Goal: Browse casually: Explore the website without a specific task or goal

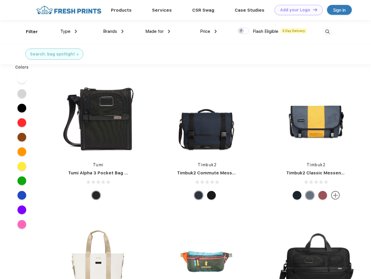
scroll to position [0, 0]
click at [296, 10] on link "Add your Logo Design Tool" at bounding box center [298, 10] width 48 height 10
click at [0, 0] on div "Design Tool" at bounding box center [0, 0] width 0 height 0
click at [312, 10] on link "Add your Logo Design Tool" at bounding box center [298, 10] width 48 height 10
click at [28, 32] on div "Filter" at bounding box center [32, 32] width 12 height 7
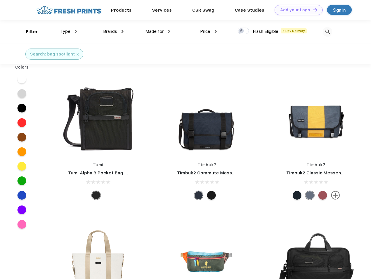
click at [69, 31] on span "Type" at bounding box center [65, 31] width 10 height 5
click at [113, 31] on span "Brands" at bounding box center [110, 31] width 14 height 5
click at [158, 31] on span "Made for" at bounding box center [154, 31] width 18 height 5
click at [208, 31] on span "Price" at bounding box center [205, 31] width 10 height 5
click at [243, 31] on div at bounding box center [242, 31] width 11 height 6
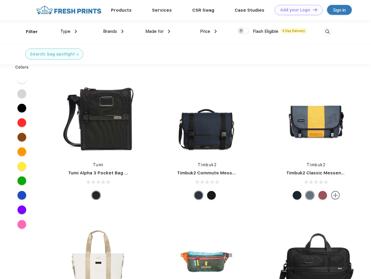
click at [241, 31] on input "checkbox" at bounding box center [239, 29] width 4 height 4
click at [327, 32] on img at bounding box center [327, 32] width 10 height 10
